Goal: Task Accomplishment & Management: Manage account settings

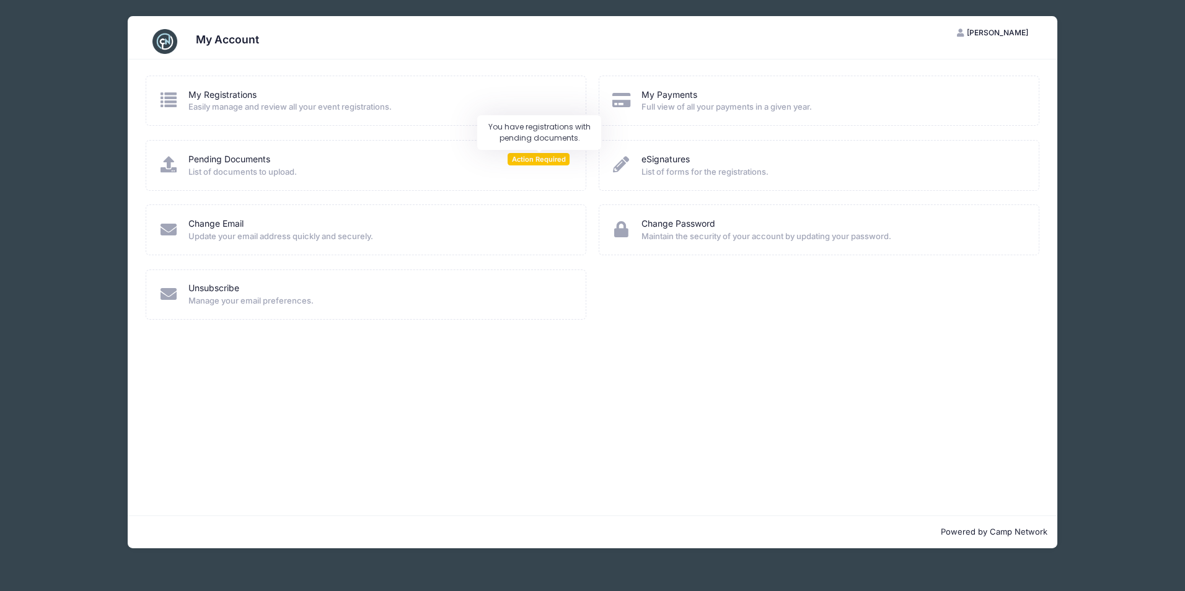
click at [540, 163] on span "Action Required" at bounding box center [538, 159] width 62 height 12
click at [235, 173] on span "List of documents to upload." at bounding box center [378, 172] width 381 height 12
click at [165, 166] on icon at bounding box center [169, 164] width 20 height 16
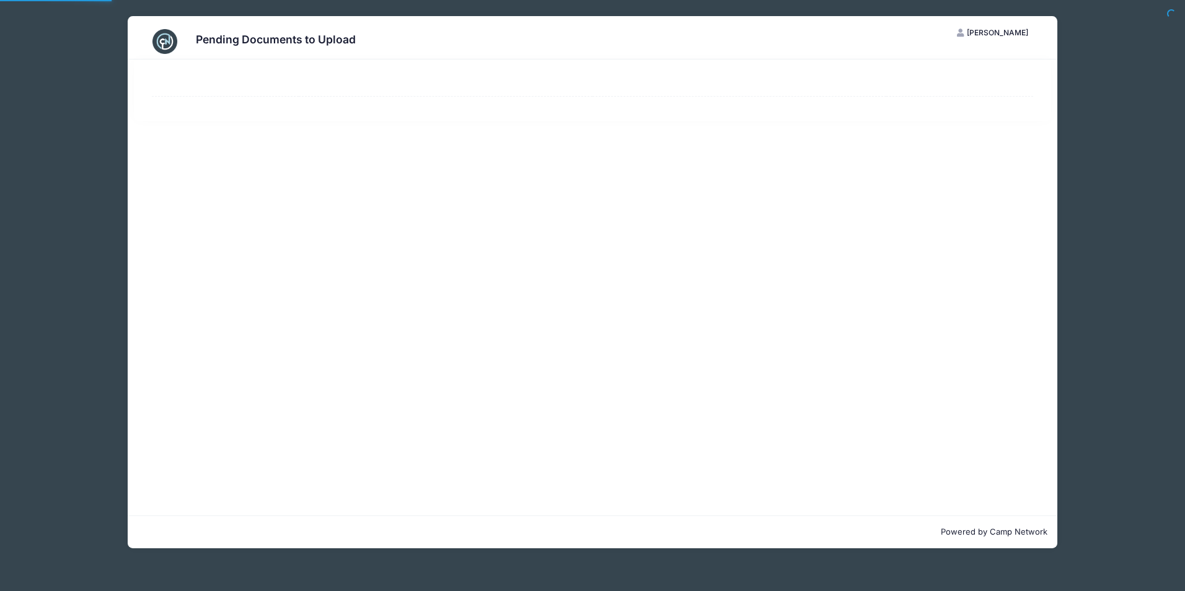
select select "50"
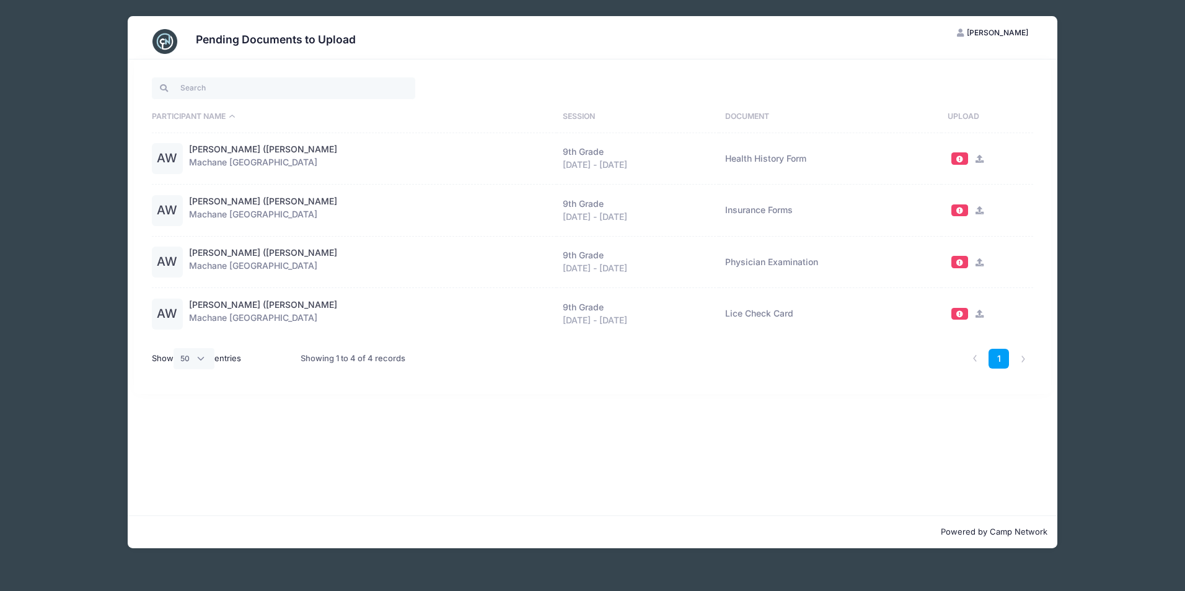
click at [975, 160] on icon at bounding box center [980, 159] width 10 height 8
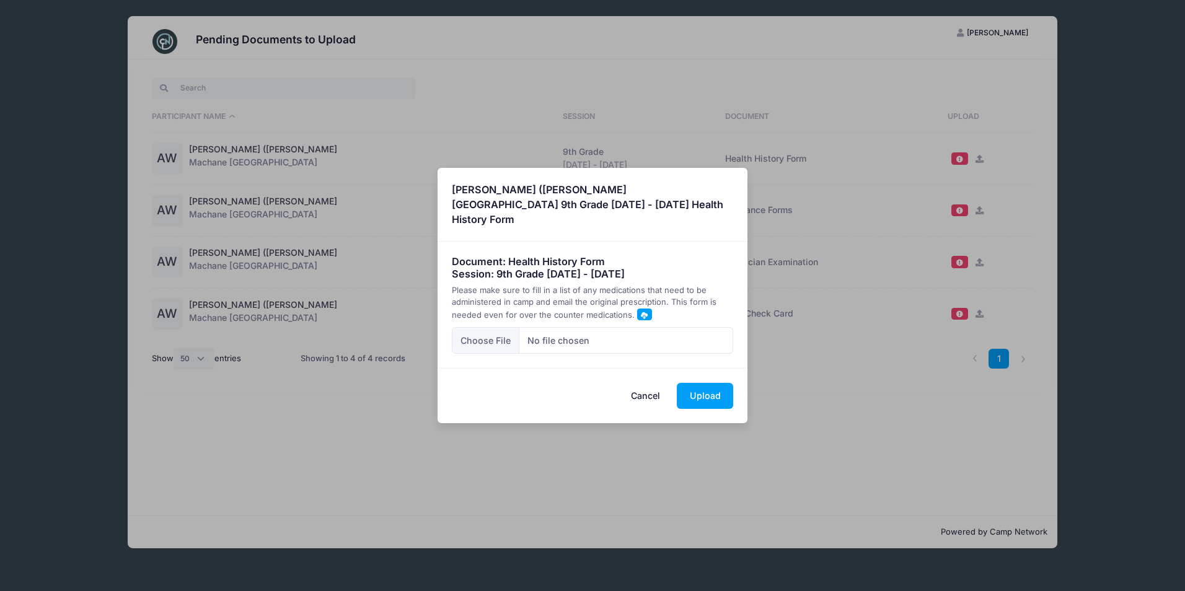
click at [641, 312] on span at bounding box center [644, 315] width 7 height 7
click at [642, 388] on button "Cancel" at bounding box center [645, 396] width 55 height 27
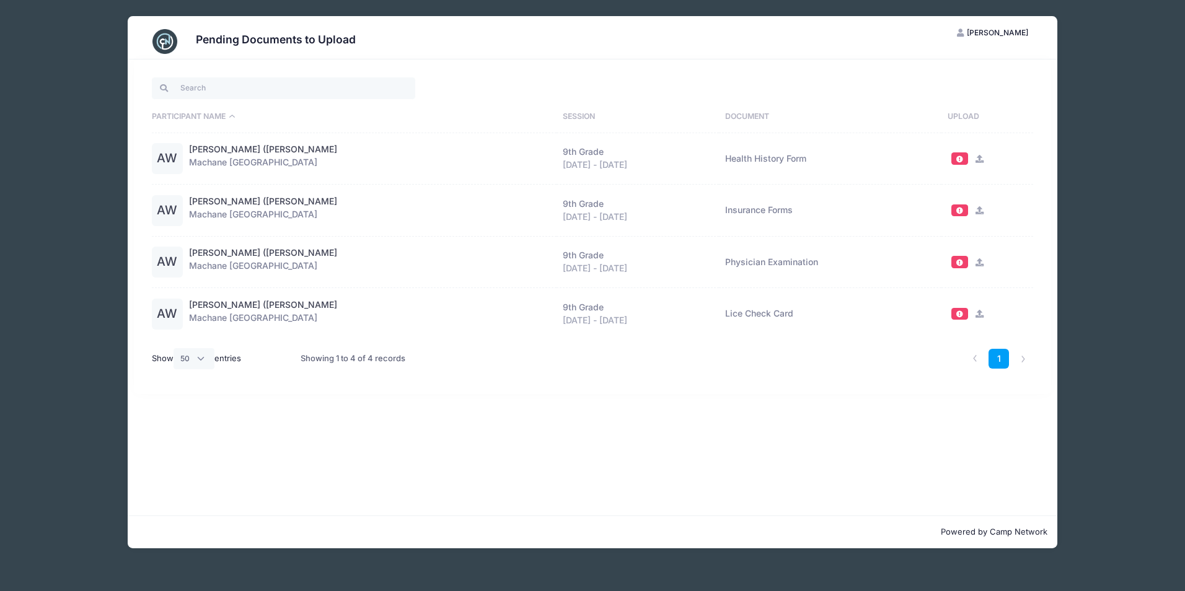
click at [975, 209] on icon at bounding box center [980, 210] width 10 height 8
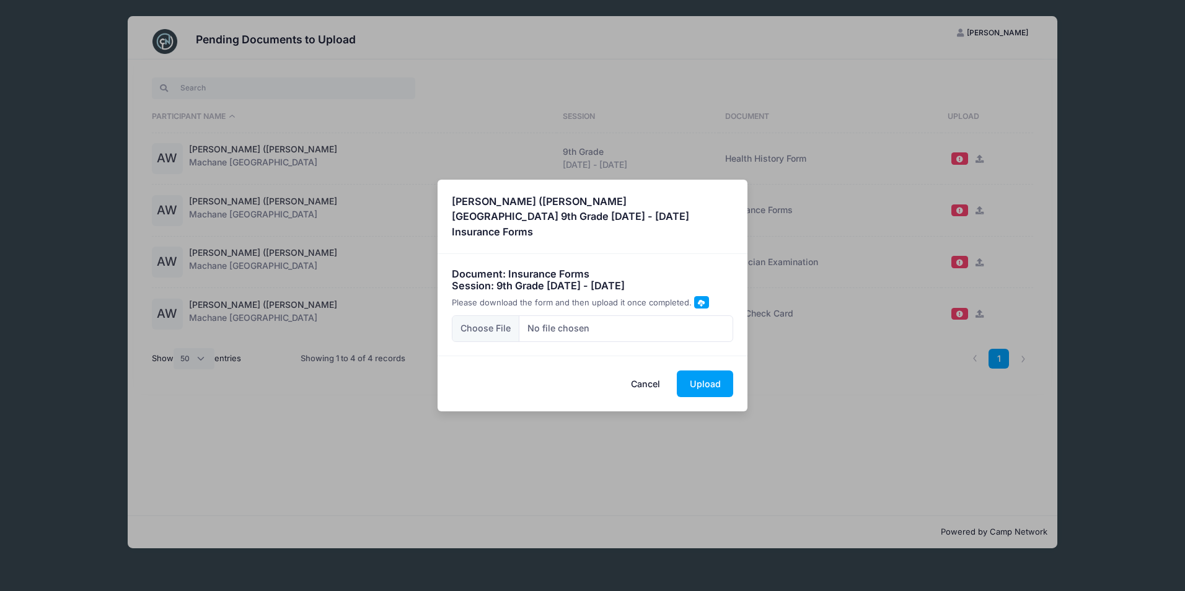
click at [698, 299] on span at bounding box center [701, 302] width 7 height 7
click at [651, 378] on button "Cancel" at bounding box center [645, 383] width 55 height 27
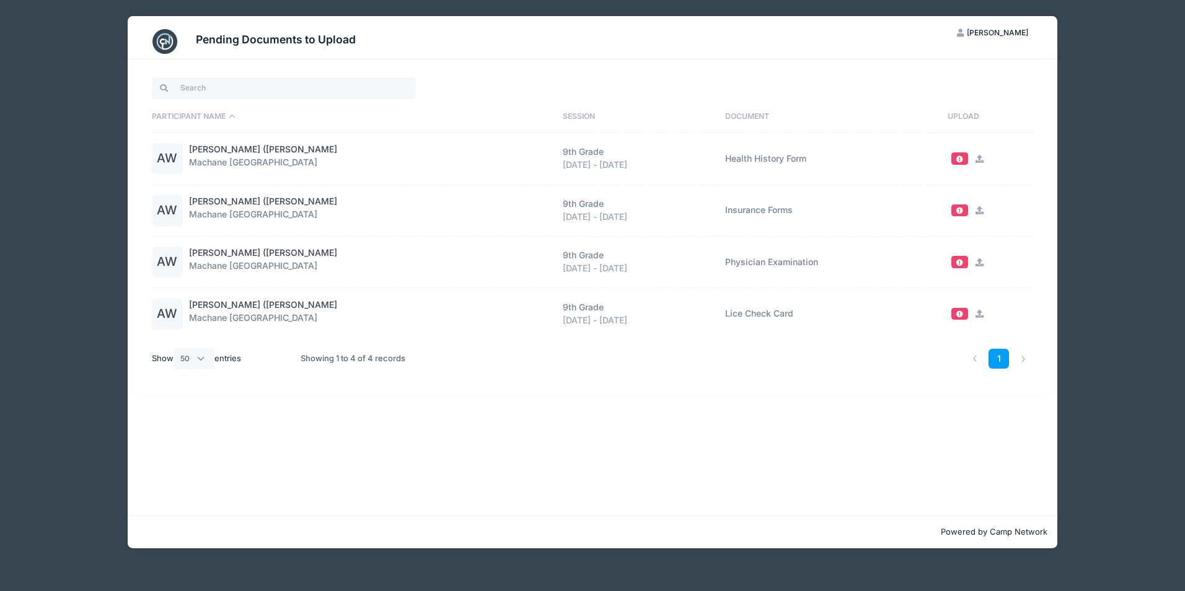
click at [955, 263] on span at bounding box center [959, 262] width 9 height 7
click at [975, 263] on icon at bounding box center [980, 262] width 10 height 8
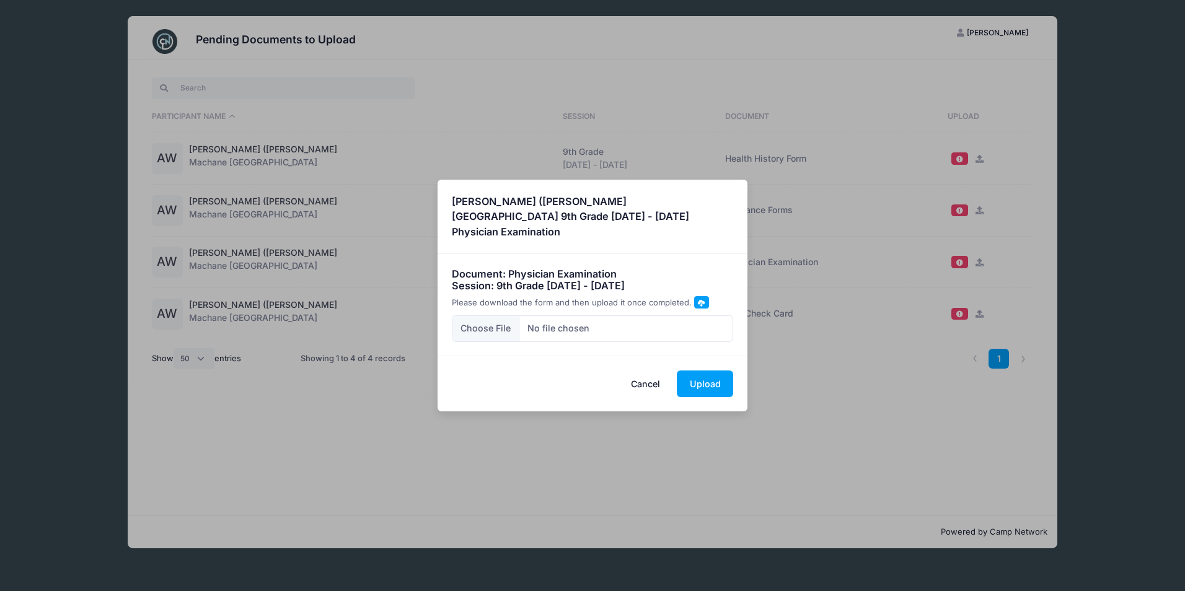
click at [702, 296] on span at bounding box center [701, 302] width 15 height 12
